Goal: Task Accomplishment & Management: Complete application form

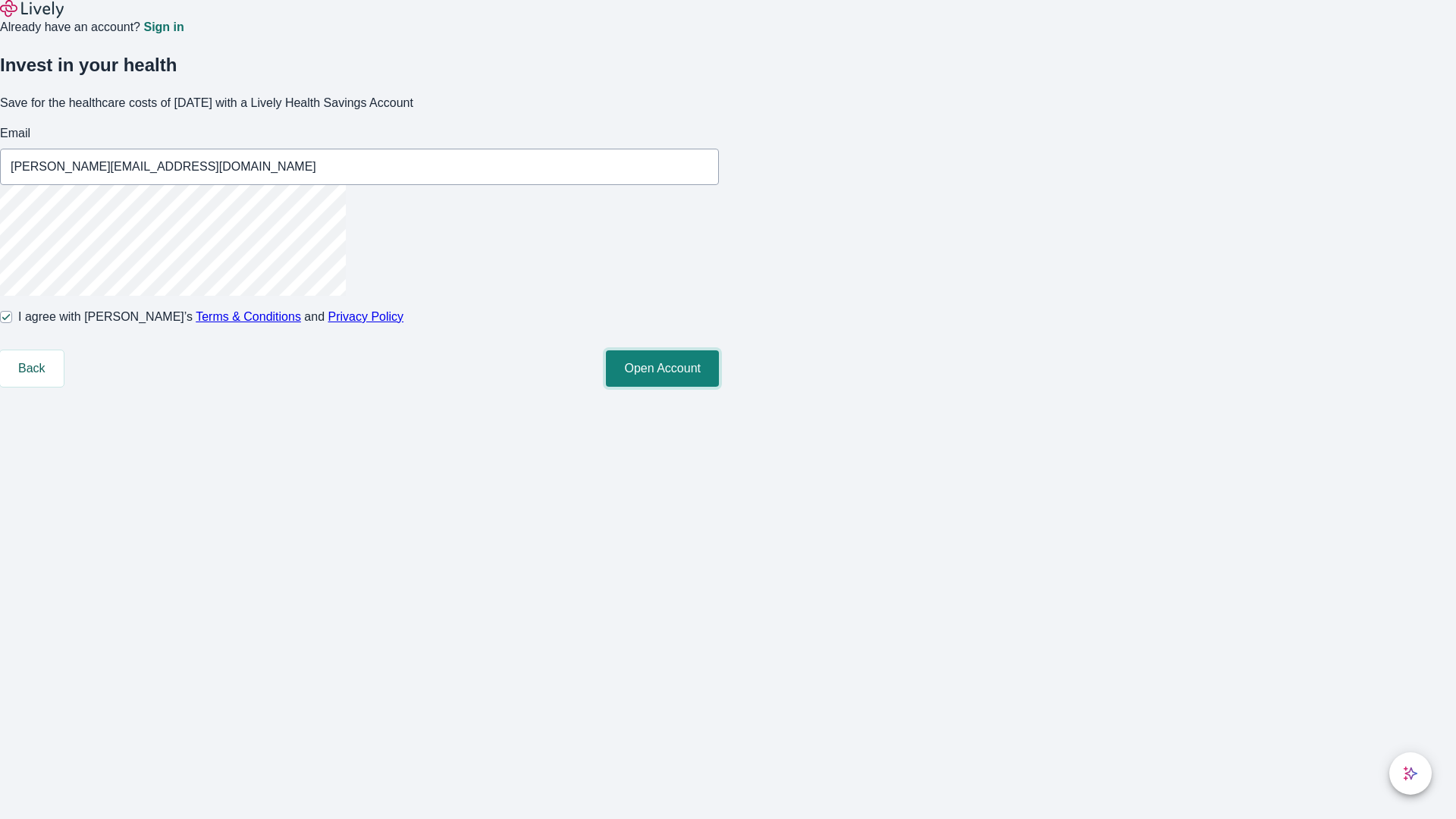
click at [719, 386] on button "Open Account" at bounding box center [662, 369] width 113 height 36
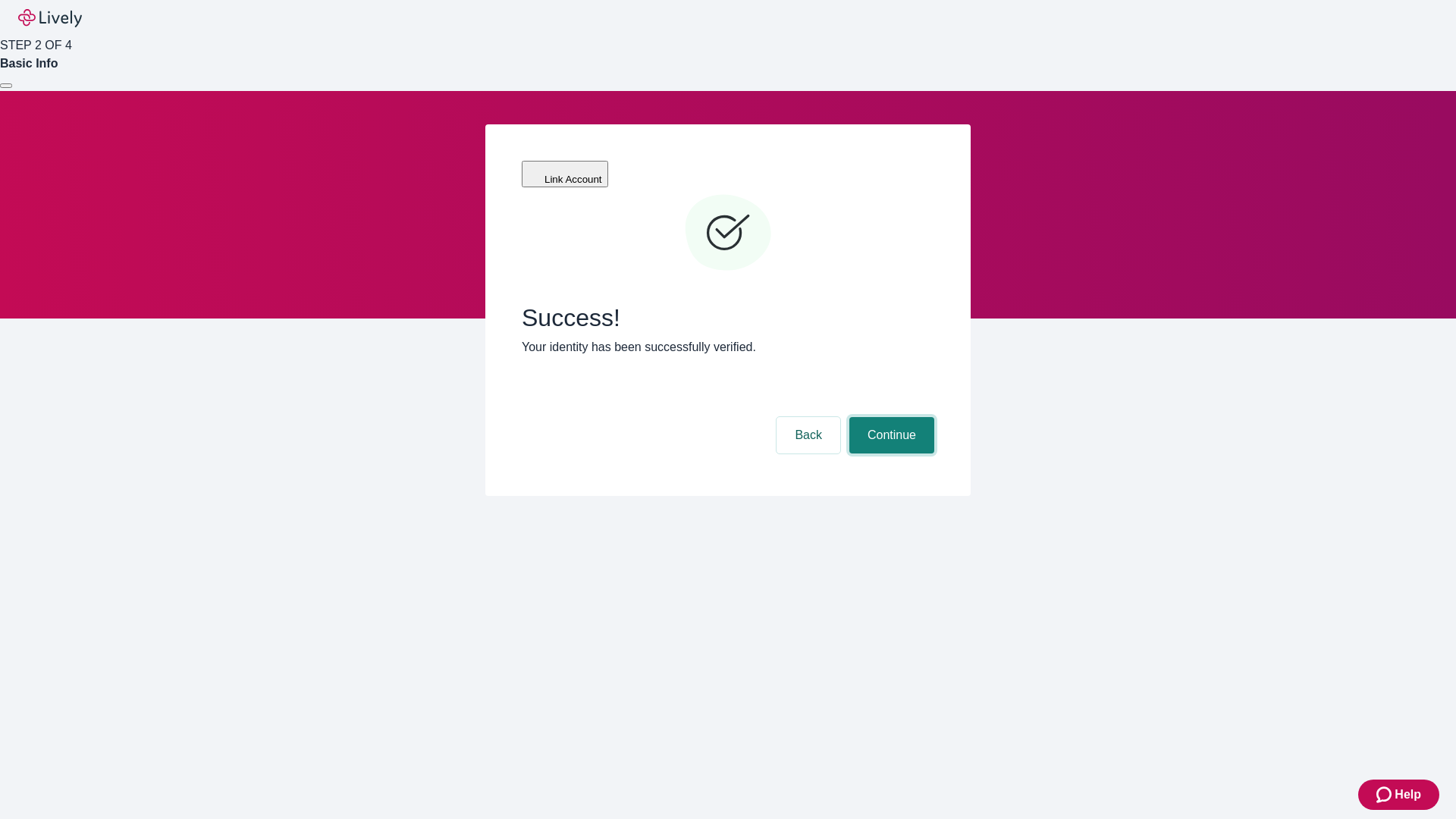
click at [889, 418] on button "Continue" at bounding box center [891, 435] width 85 height 36
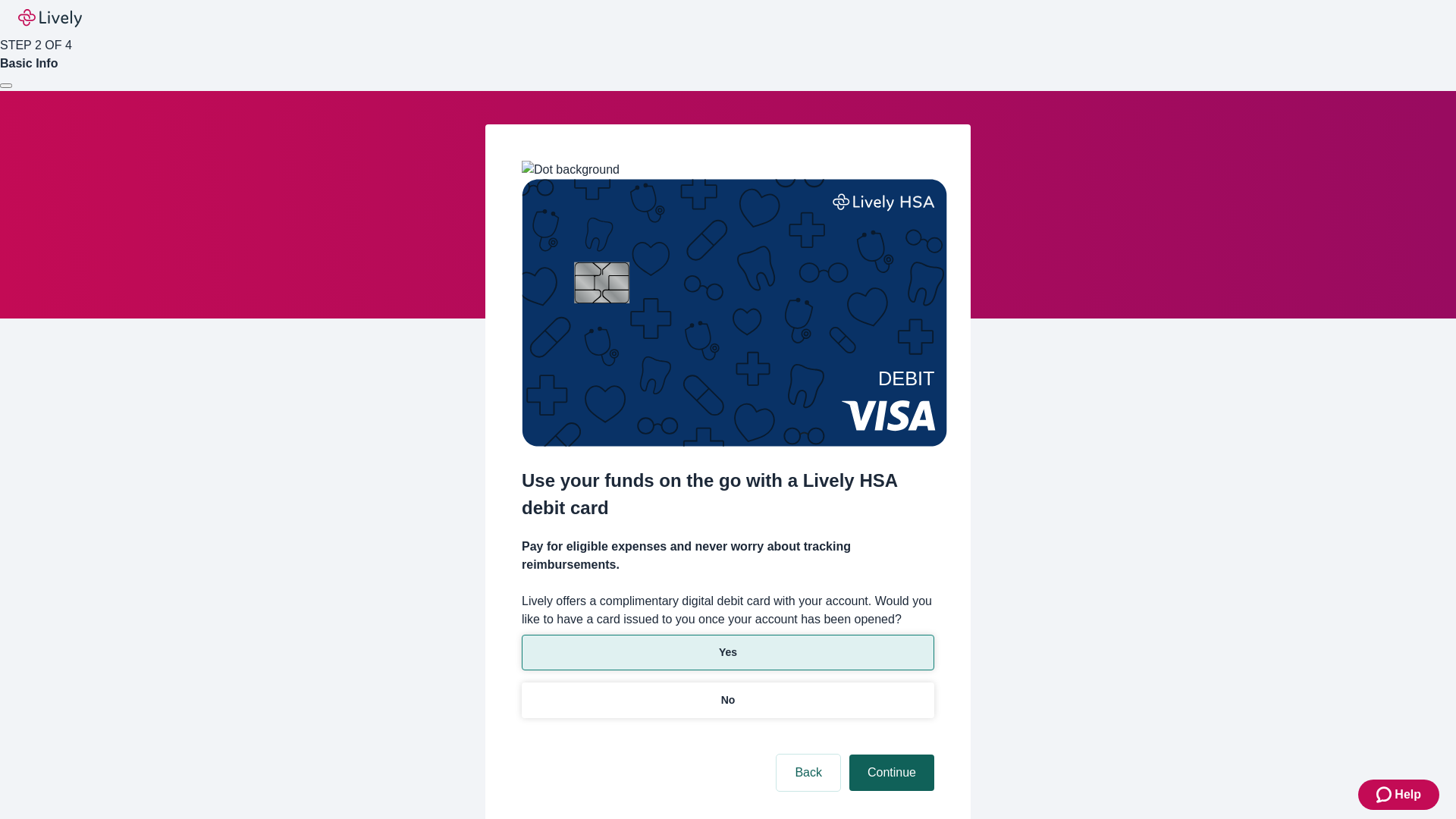
click at [727, 693] on p "No" at bounding box center [728, 701] width 14 height 16
click at [889, 755] on button "Continue" at bounding box center [891, 773] width 85 height 36
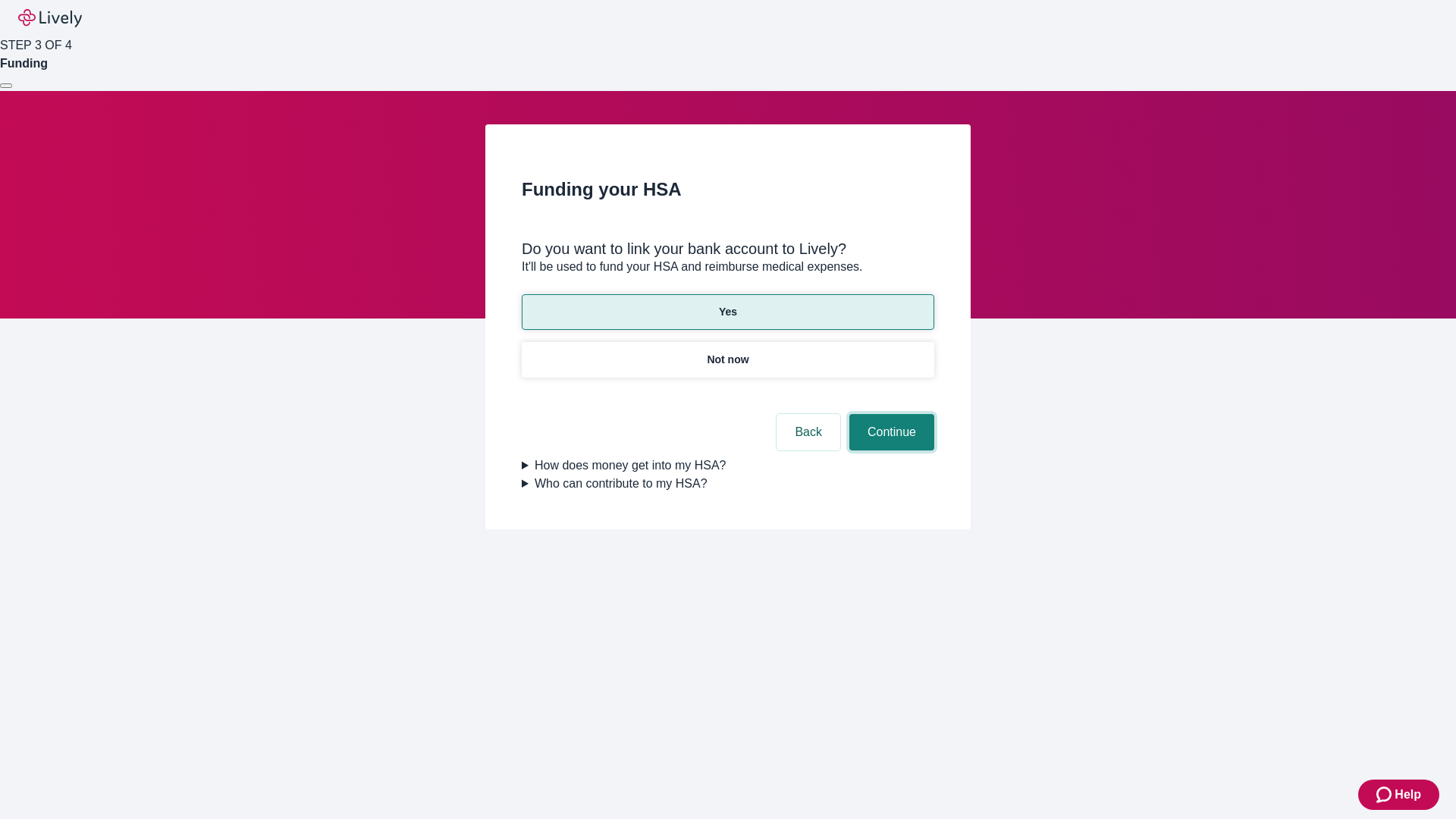
click at [889, 414] on button "Continue" at bounding box center [891, 432] width 85 height 36
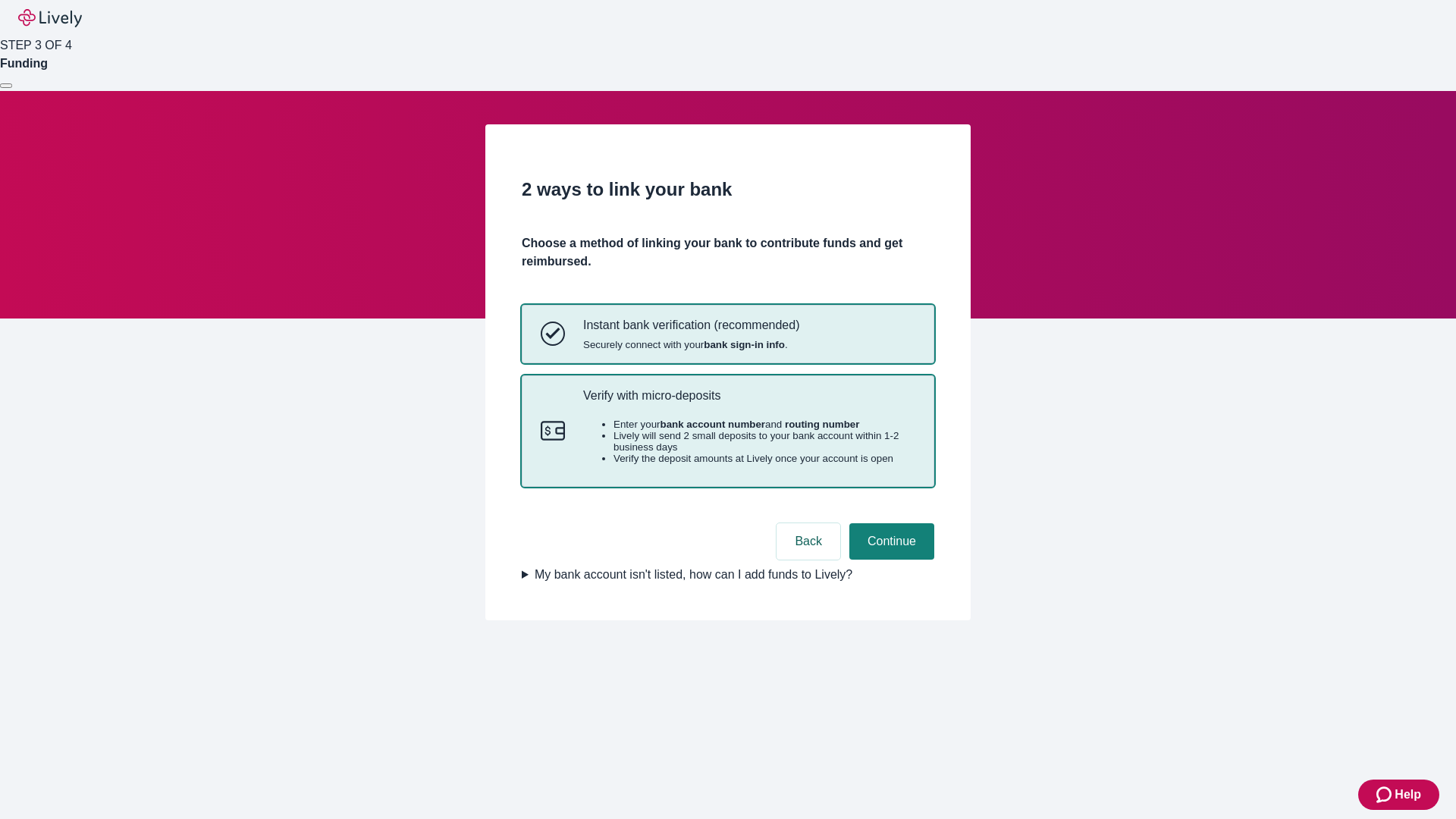
click at [748, 402] on p "Verify with micro-deposits" at bounding box center [748, 395] width 332 height 14
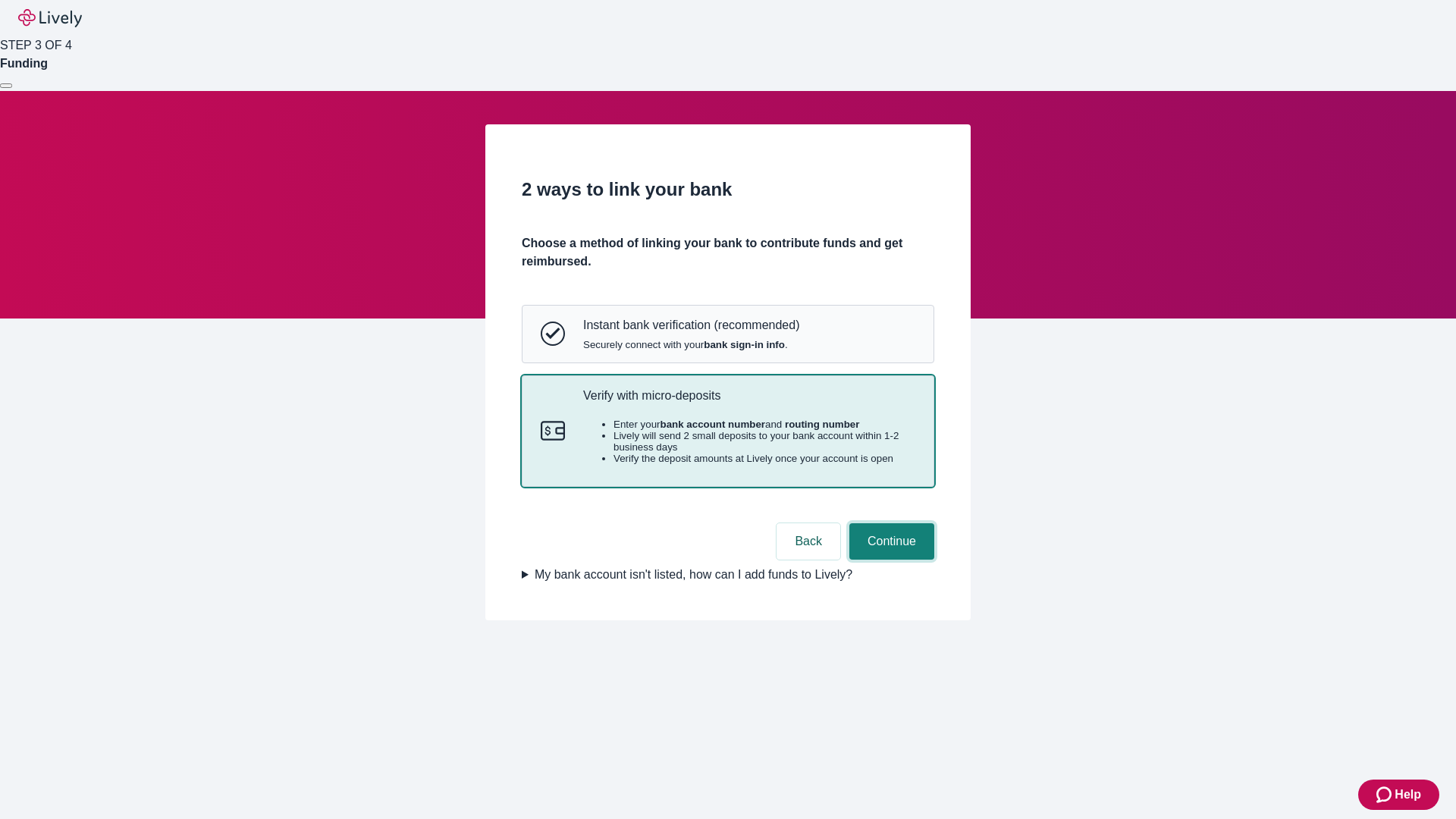
click at [889, 560] on button "Continue" at bounding box center [891, 541] width 85 height 36
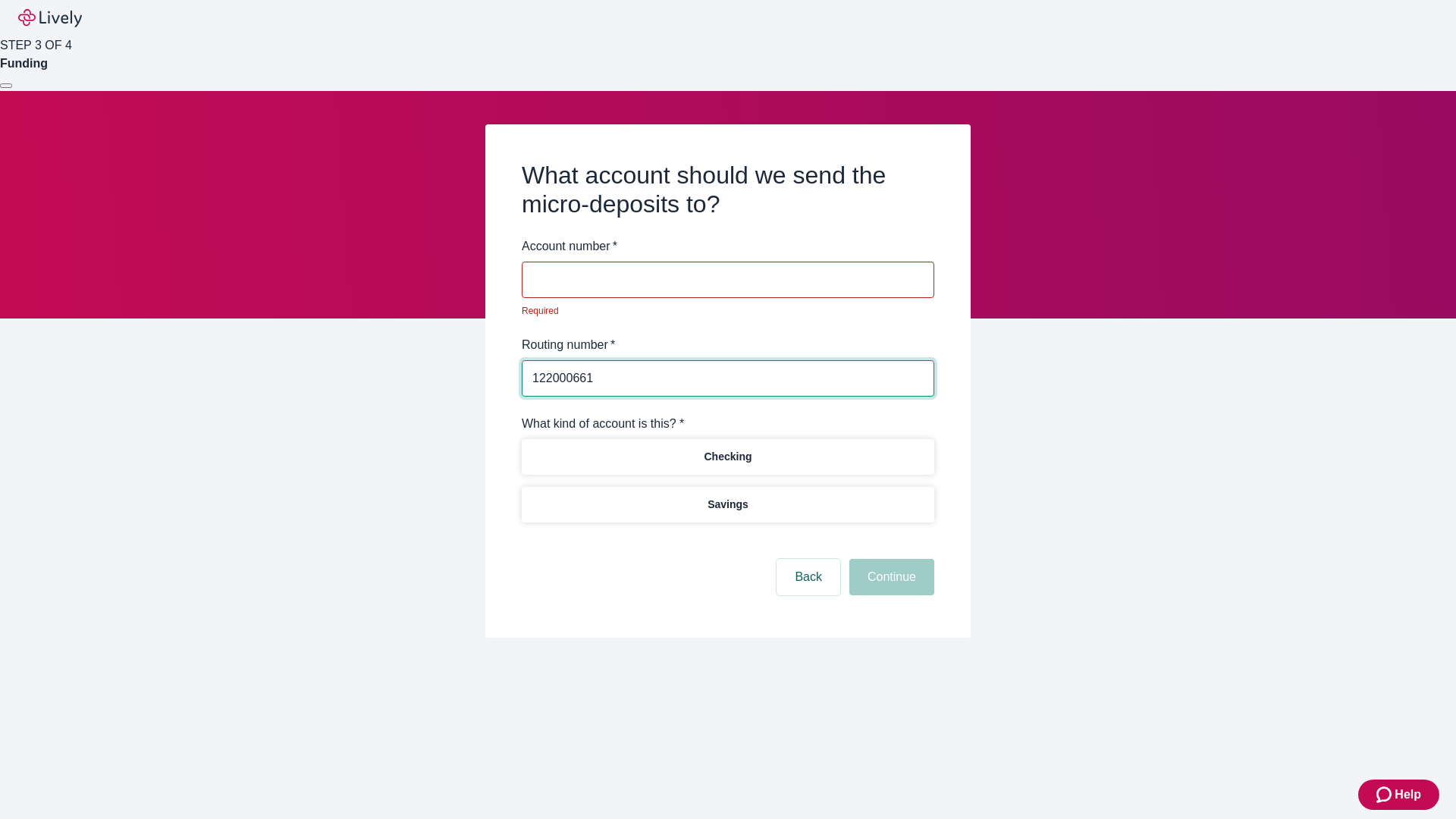
type input "122000661"
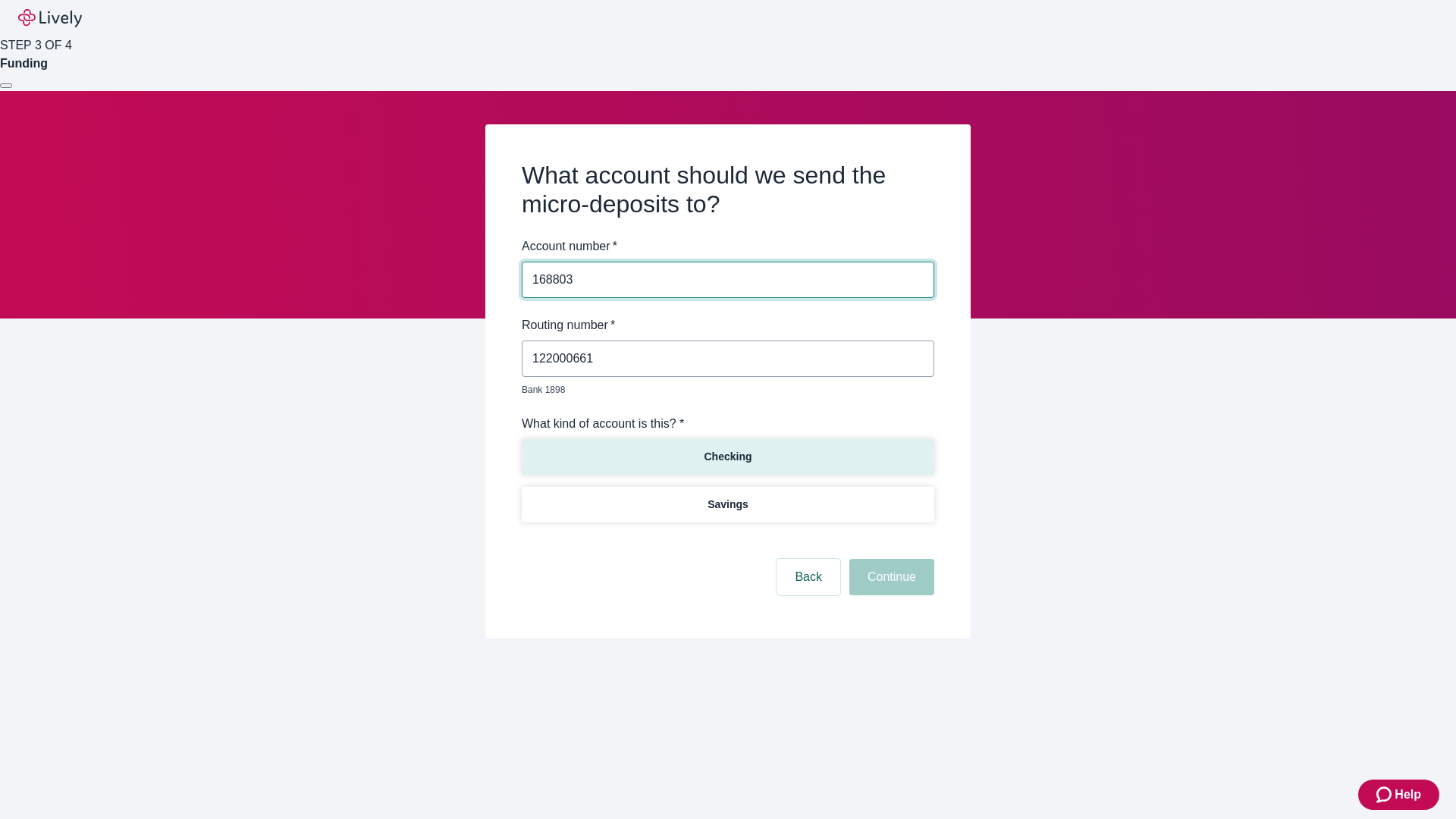
type input "168803"
click at [727, 449] on p "Checking" at bounding box center [727, 457] width 48 height 16
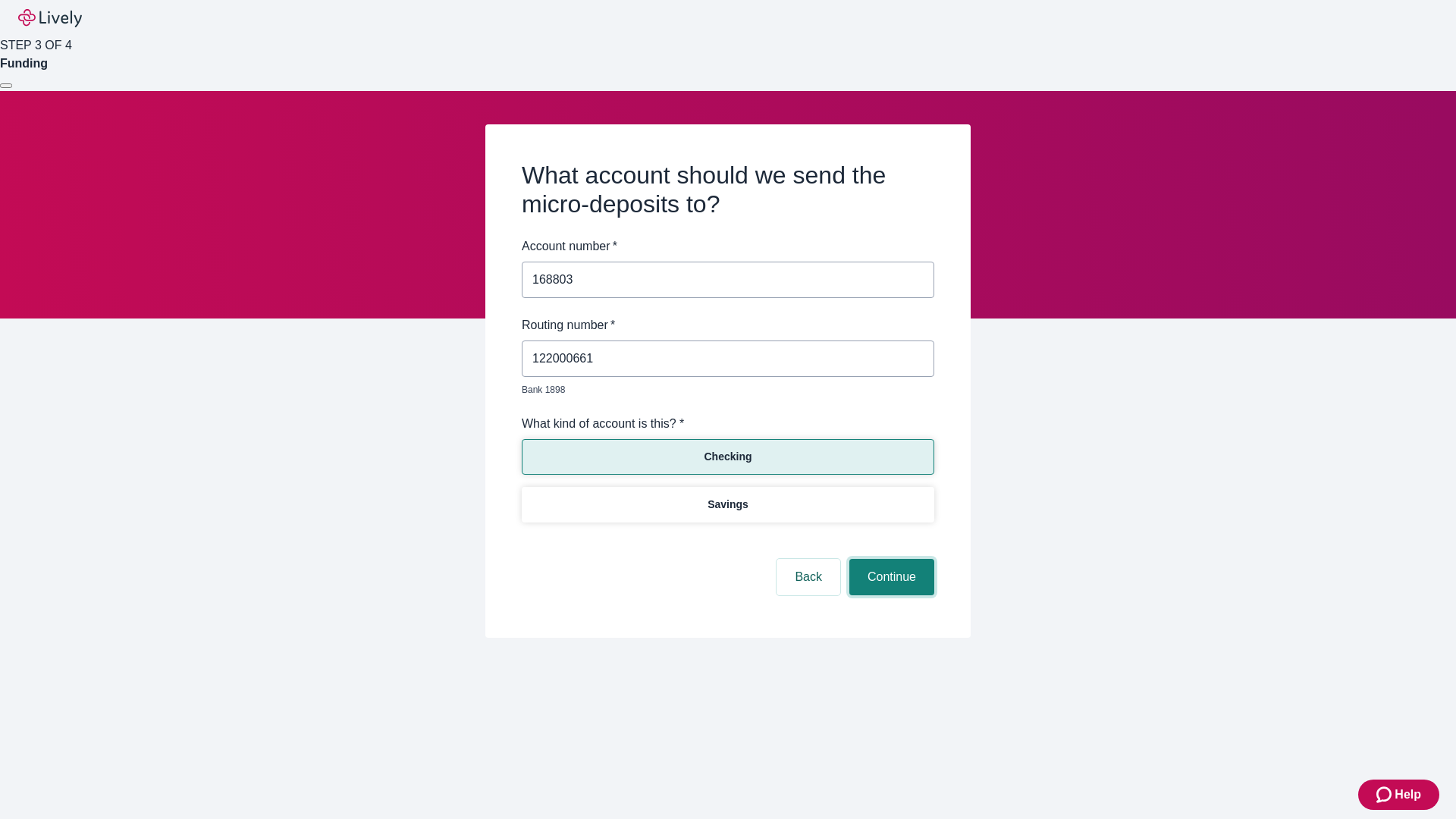
click at [889, 560] on button "Continue" at bounding box center [891, 577] width 85 height 36
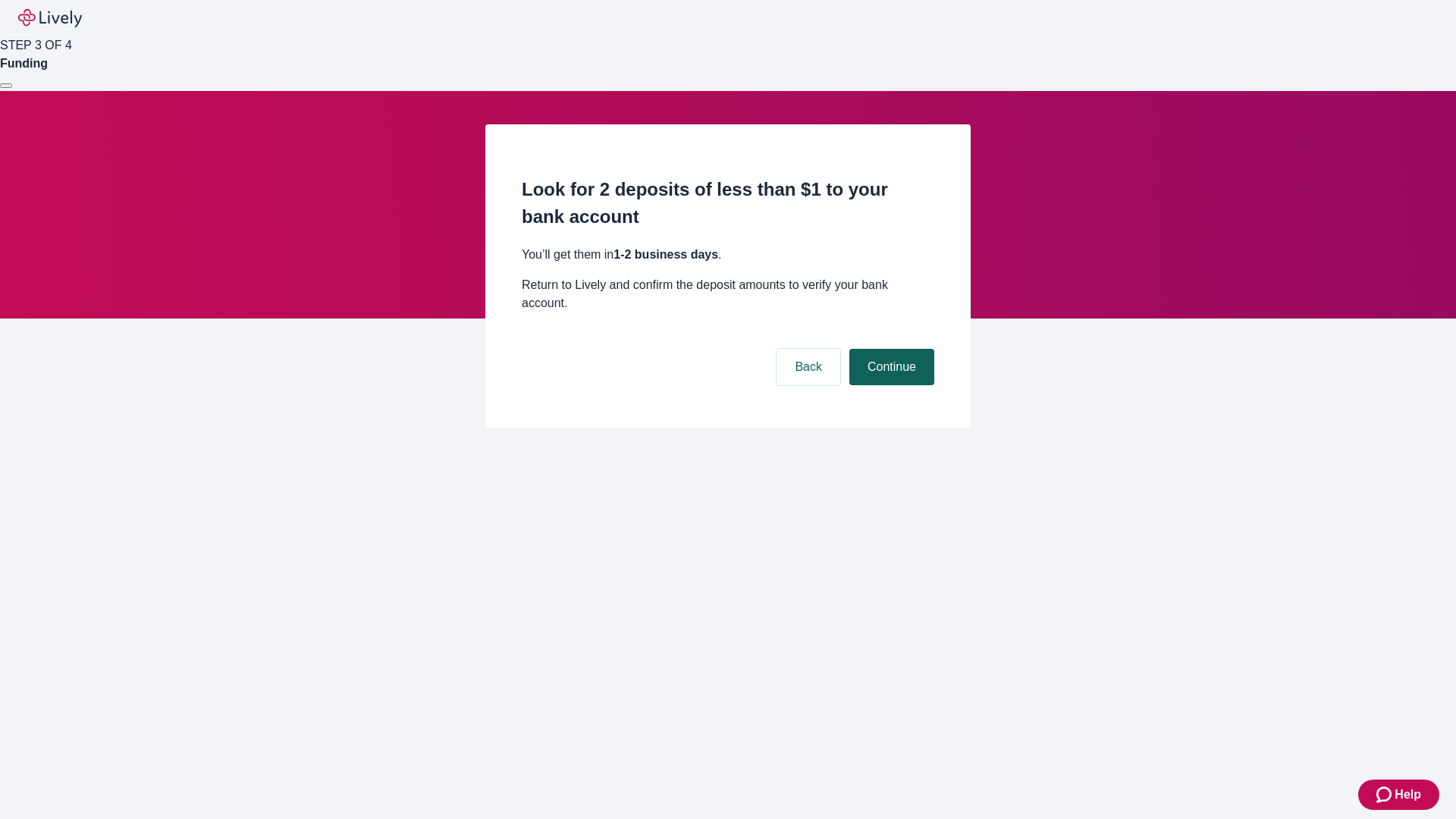
click at [889, 349] on button "Continue" at bounding box center [891, 367] width 85 height 36
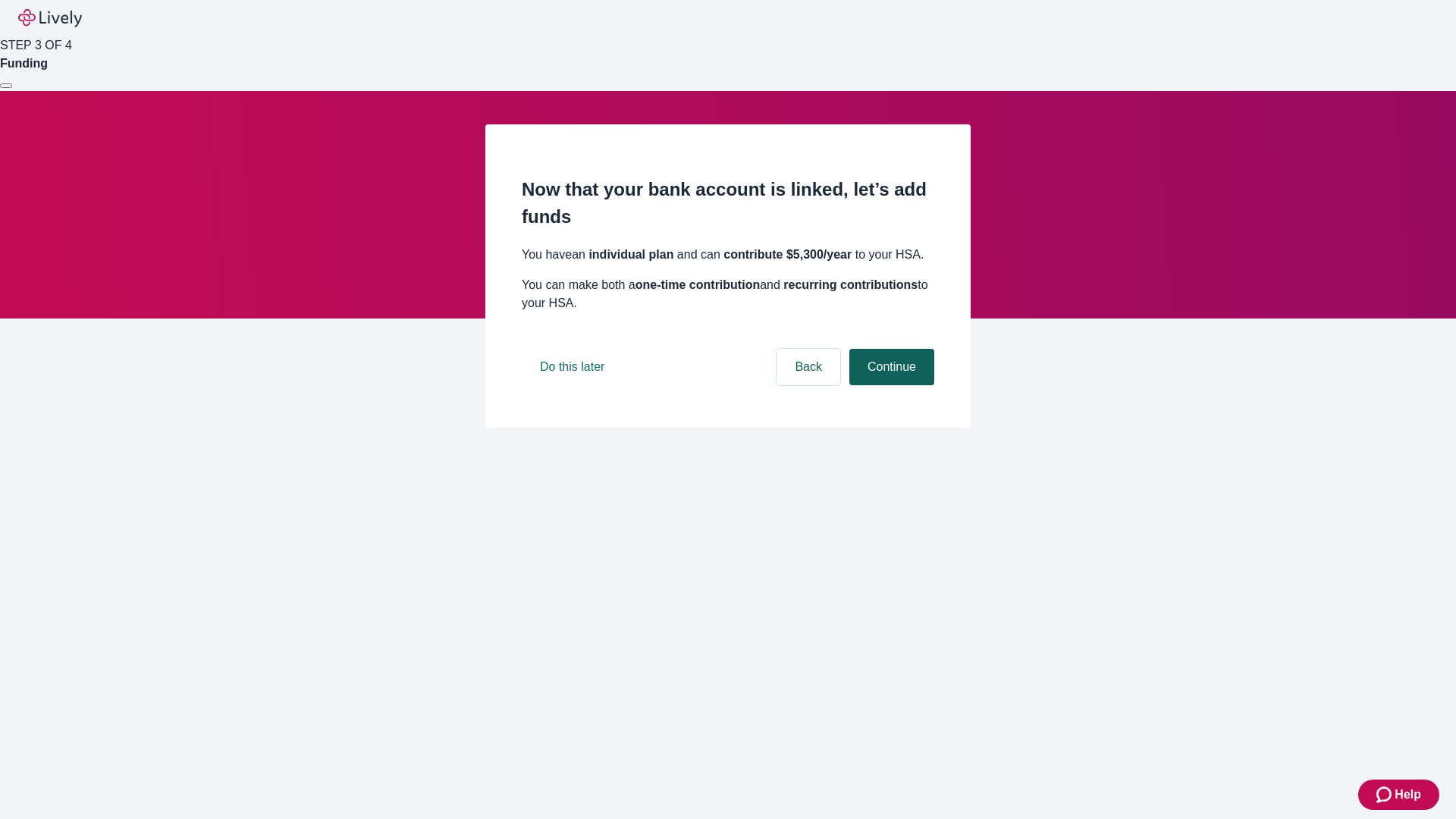
click at [889, 385] on button "Continue" at bounding box center [891, 367] width 85 height 36
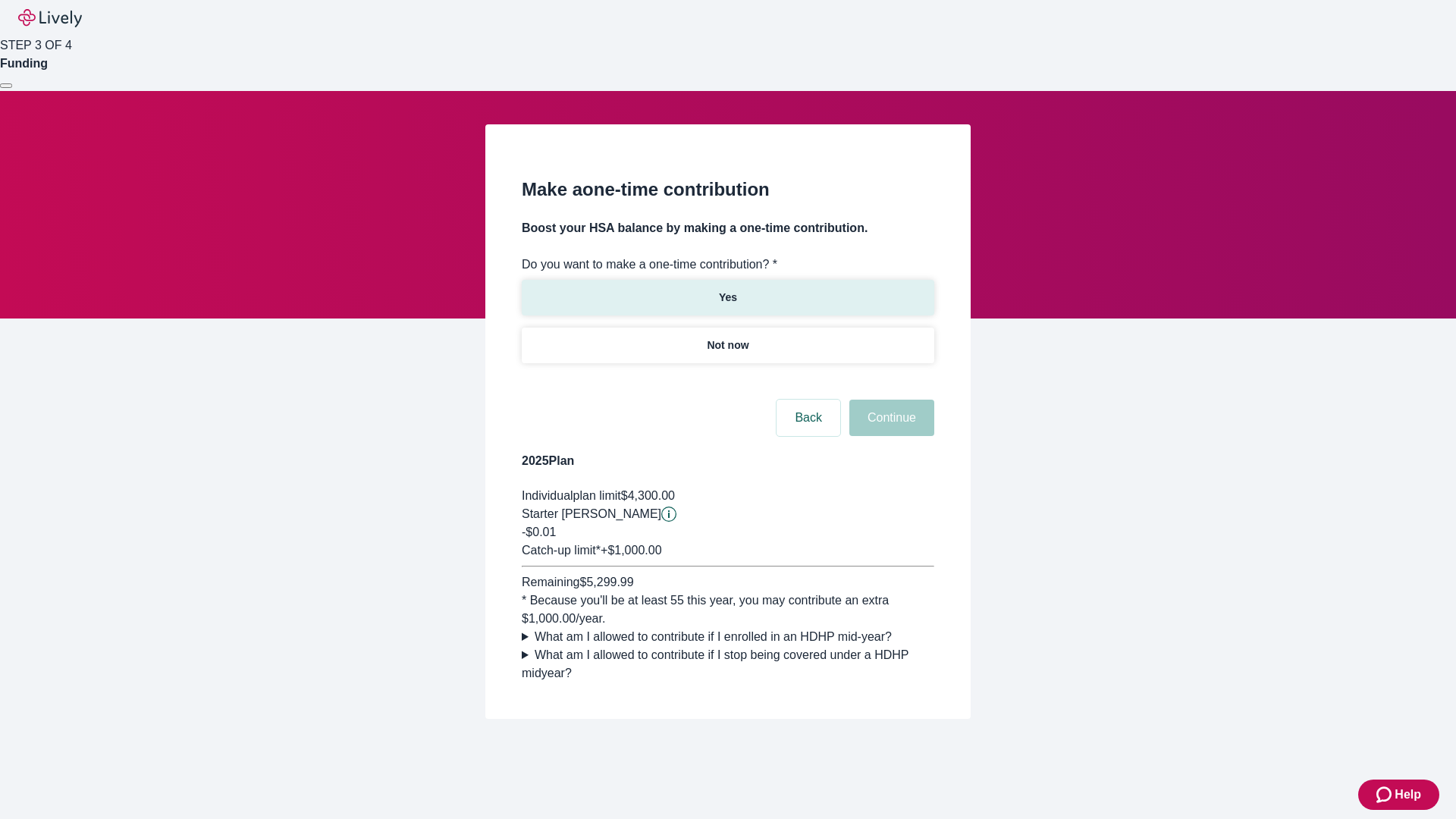
click at [727, 289] on p "Yes" at bounding box center [728, 297] width 18 height 16
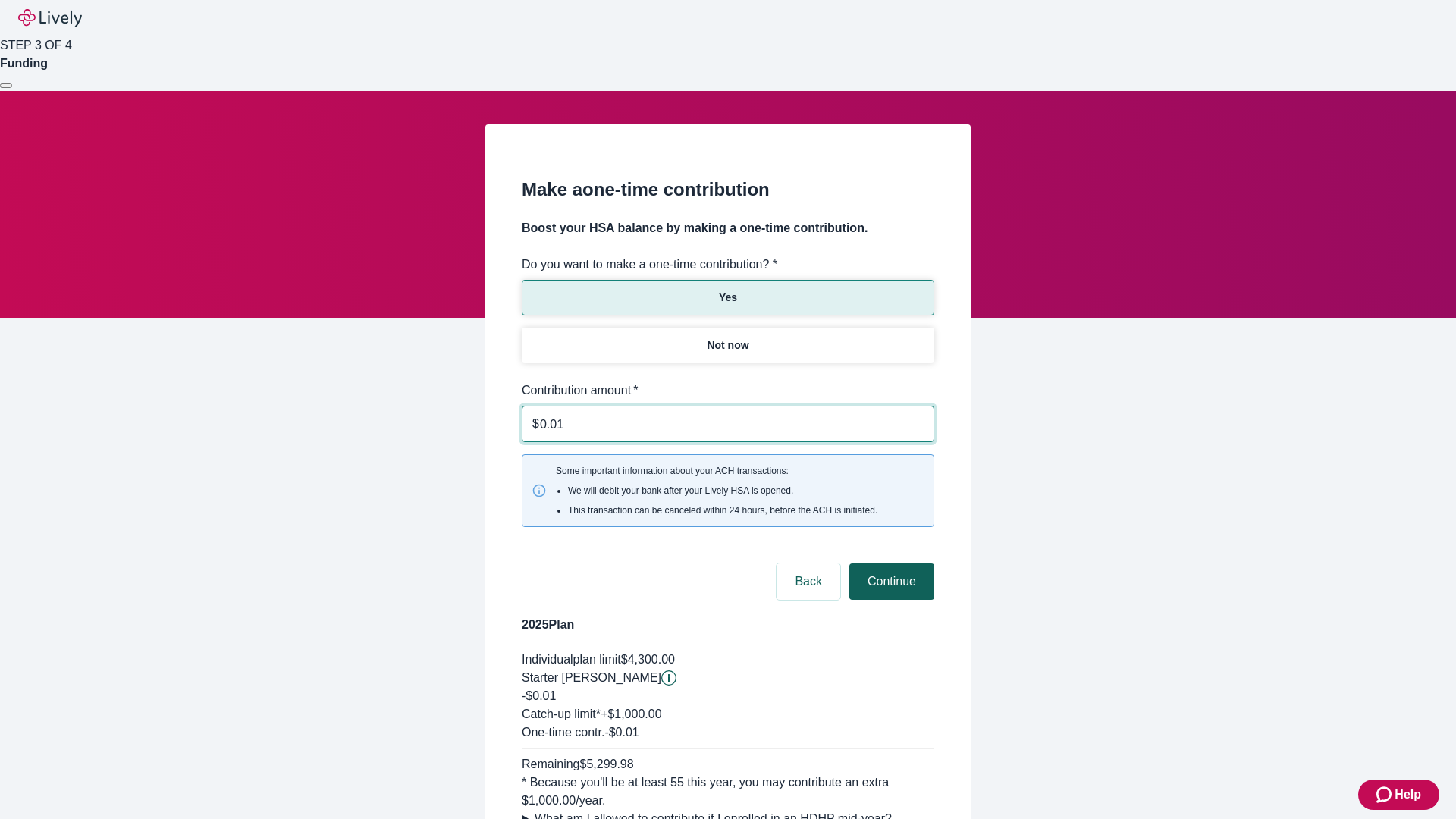
type input "0.01"
click at [889, 564] on button "Continue" at bounding box center [891, 581] width 85 height 36
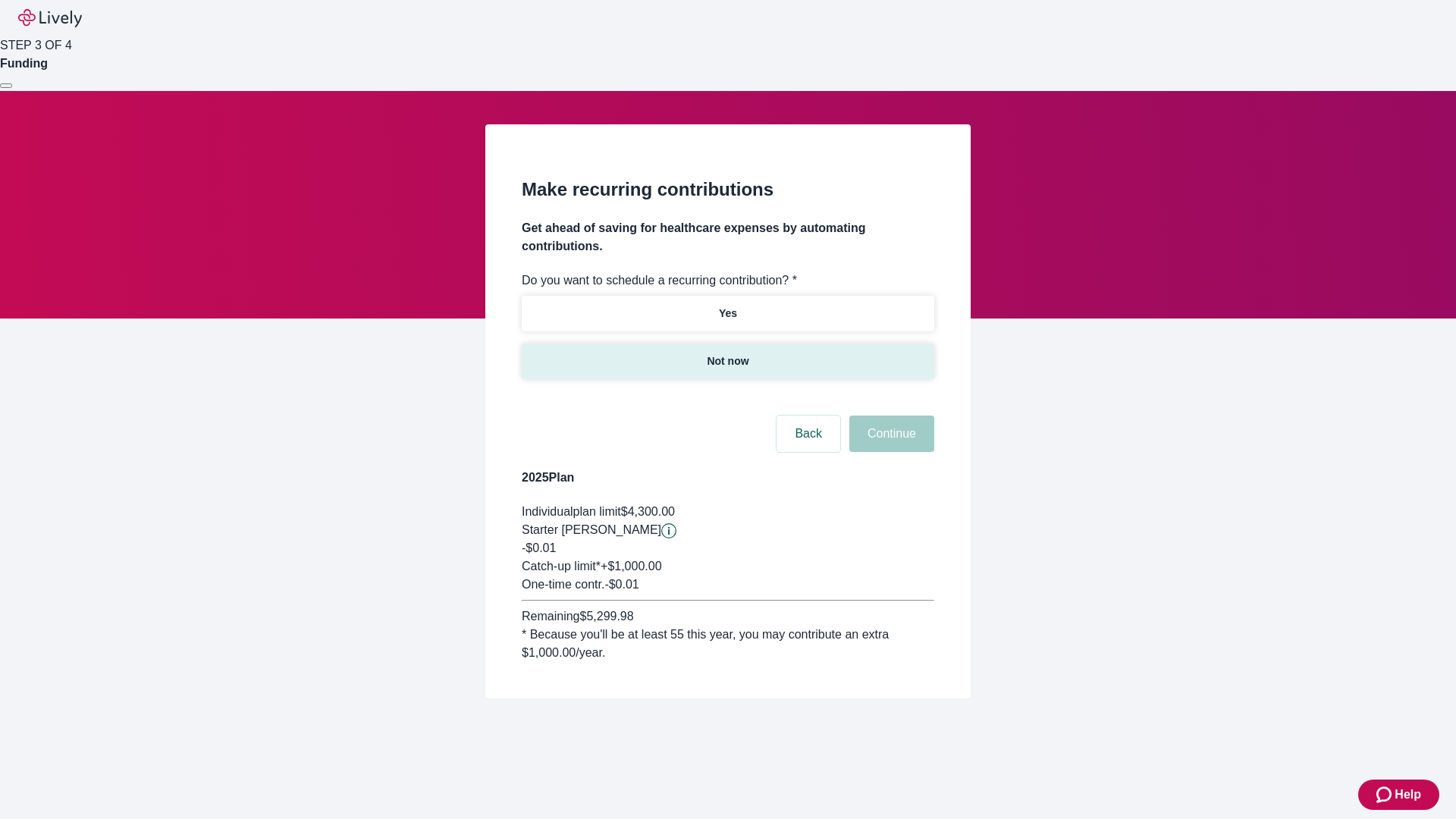
click at [727, 353] on p "Not now" at bounding box center [727, 361] width 42 height 16
click at [889, 416] on button "Continue" at bounding box center [891, 434] width 85 height 36
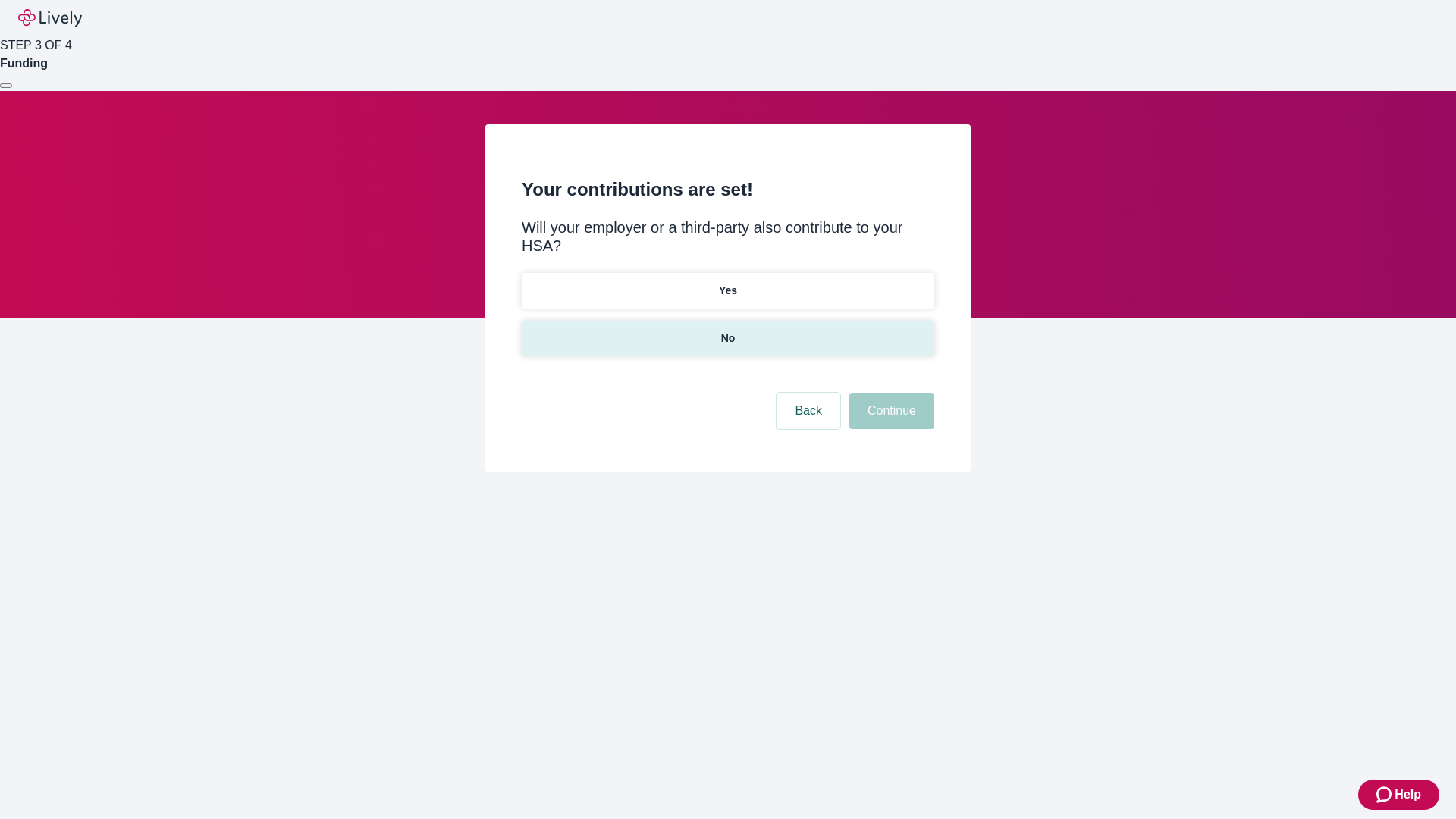
click at [727, 330] on p "No" at bounding box center [728, 338] width 14 height 16
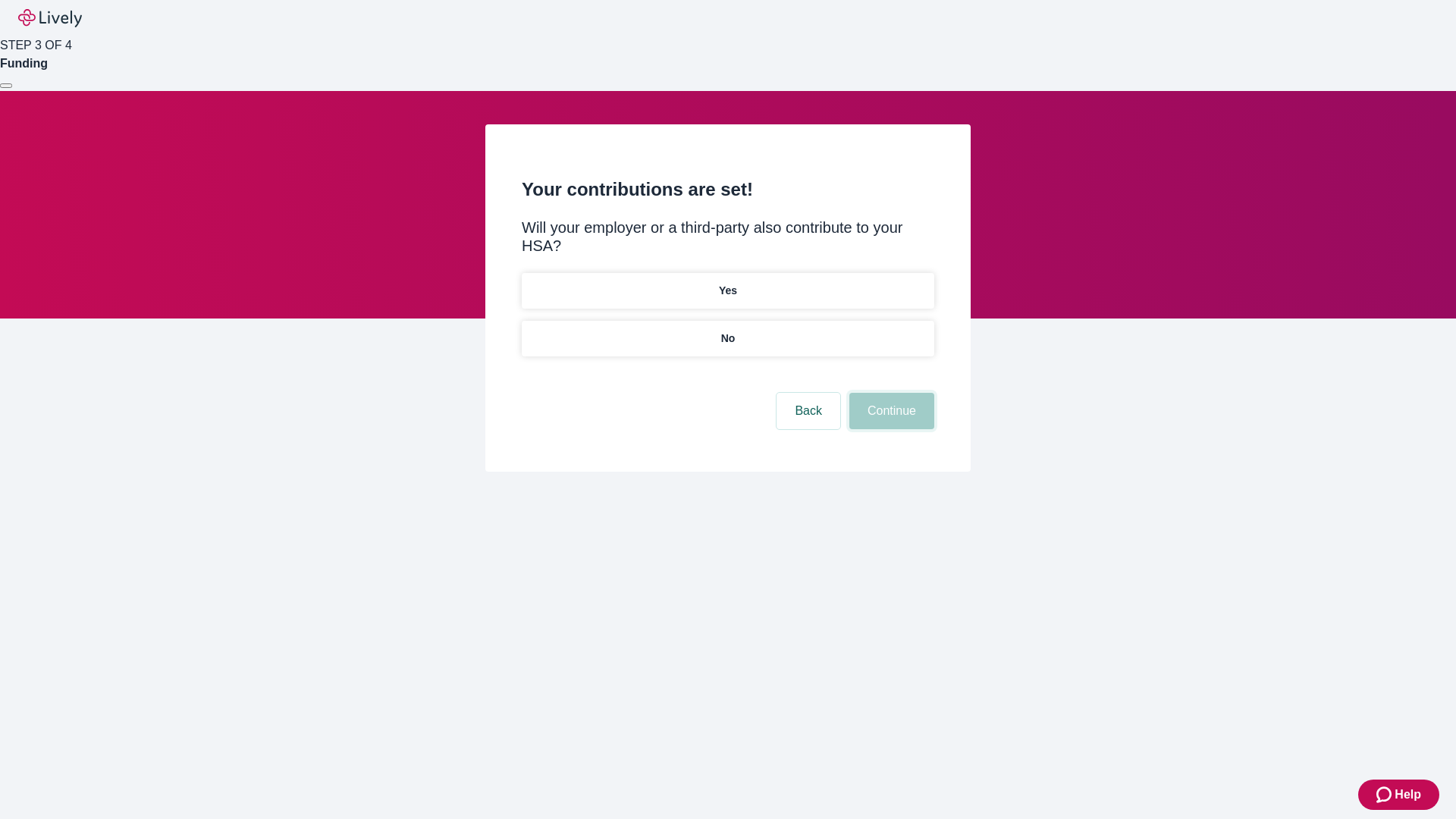
click at [889, 393] on button "Continue" at bounding box center [891, 410] width 85 height 36
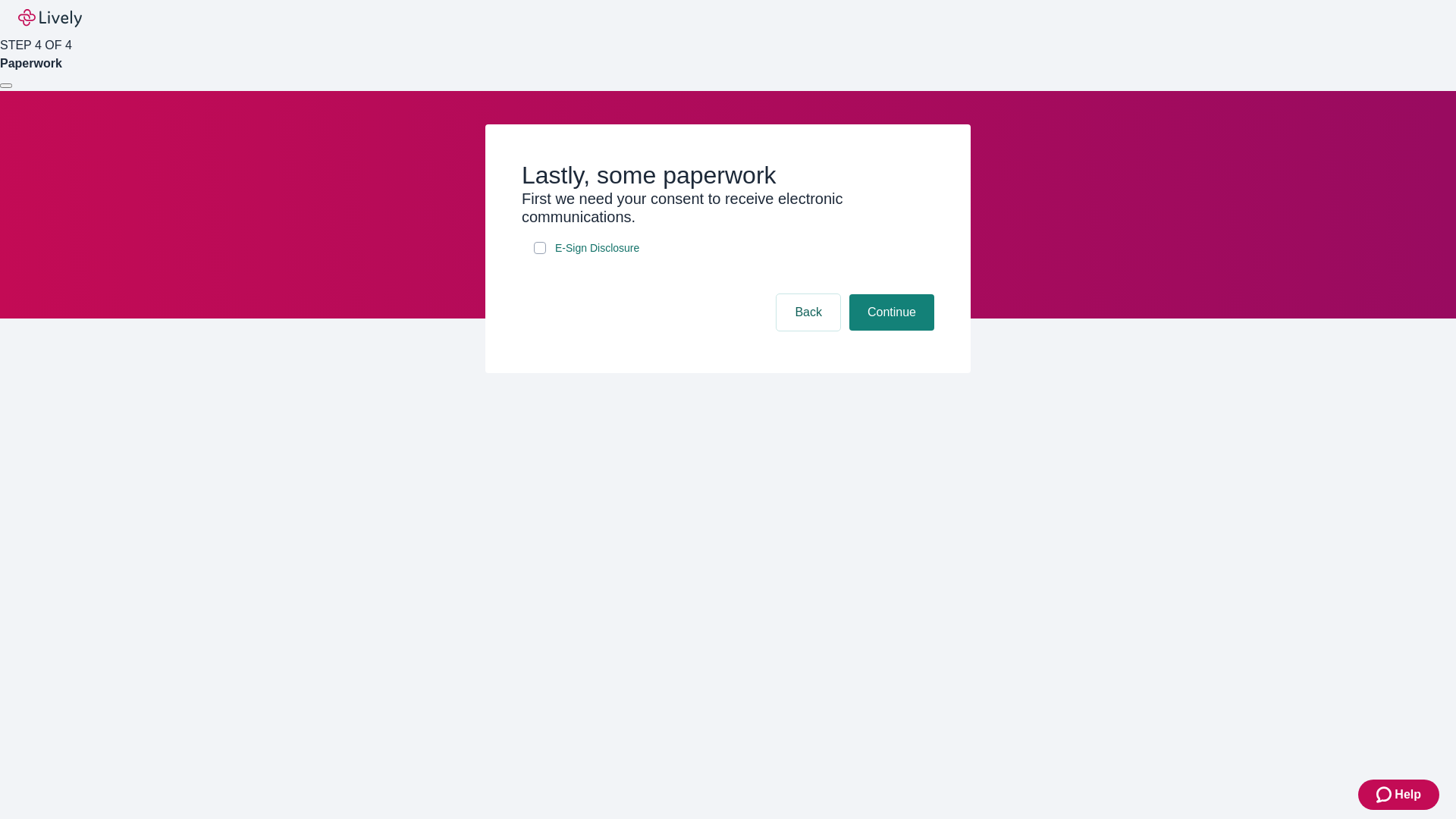
click at [540, 254] on input "E-Sign Disclosure" at bounding box center [540, 248] width 12 height 12
checkbox input "true"
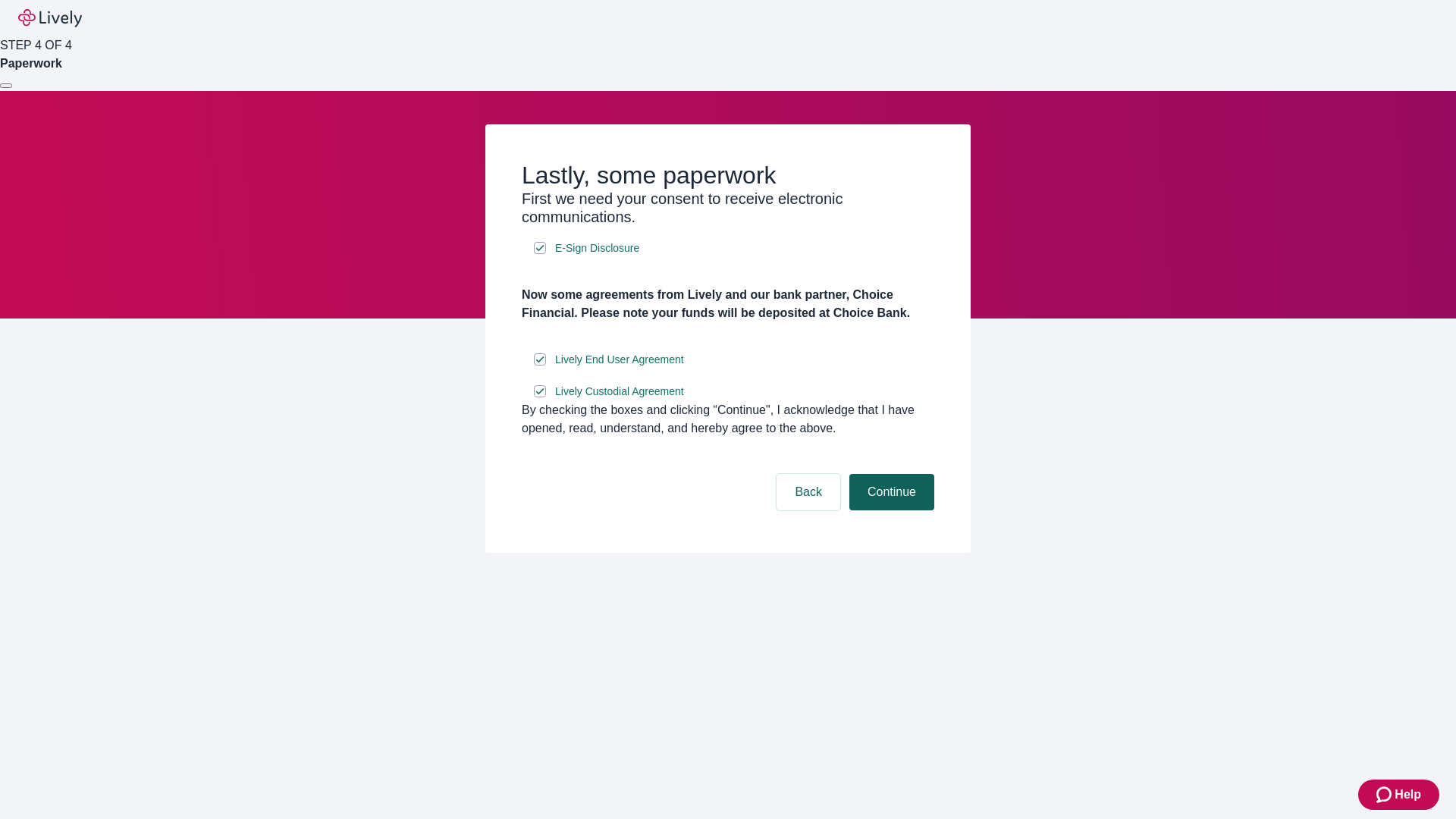
click at [889, 510] on button "Continue" at bounding box center [891, 491] width 85 height 36
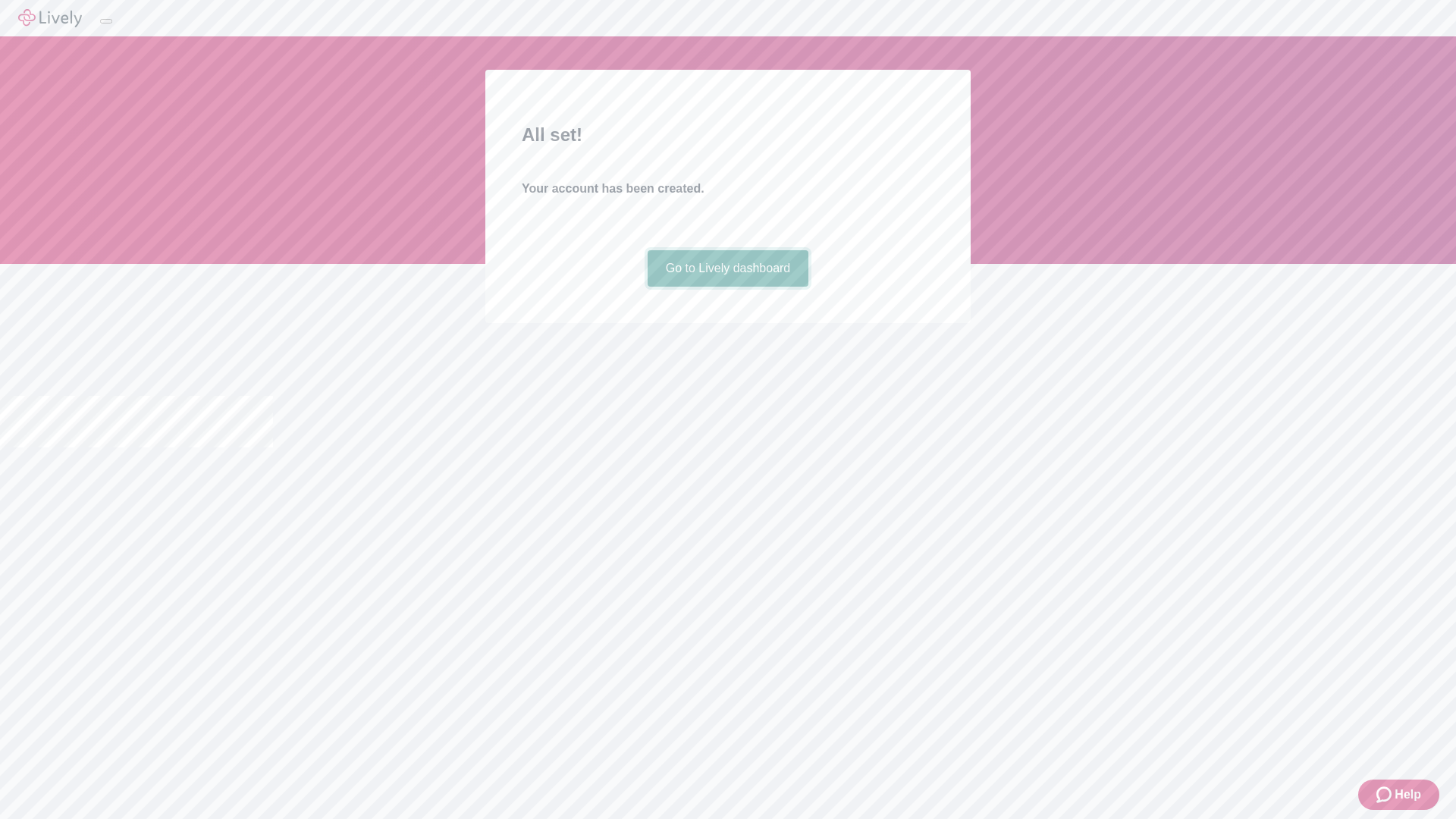
click at [727, 287] on link "Go to Lively dashboard" at bounding box center [727, 268] width 161 height 36
